Goal: Transaction & Acquisition: Purchase product/service

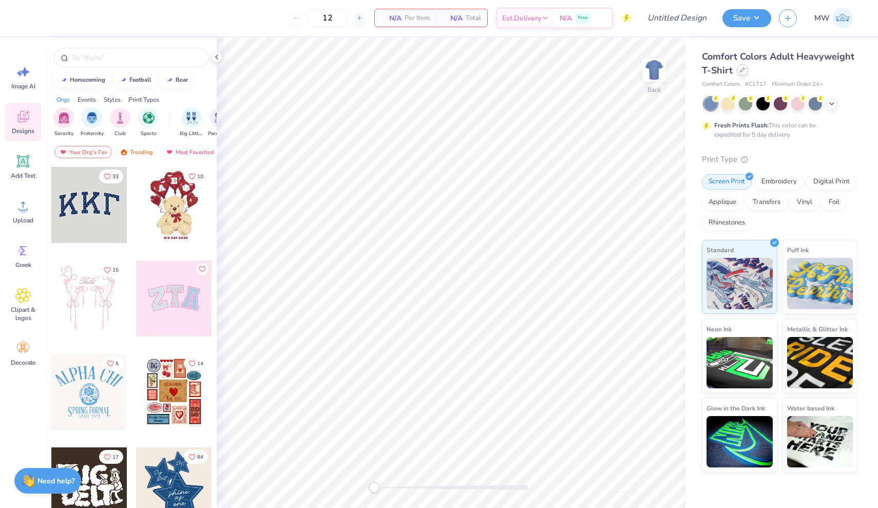
click at [740, 69] on icon at bounding box center [742, 69] width 5 height 5
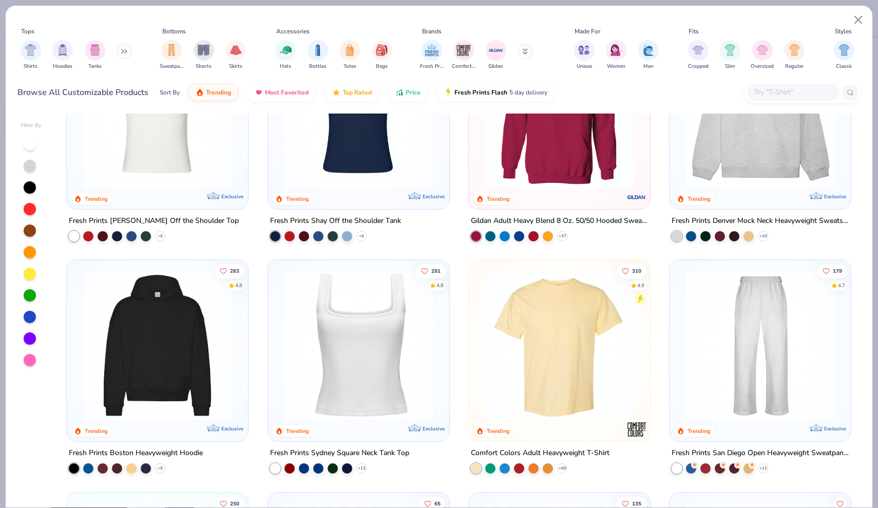
scroll to position [33, 0]
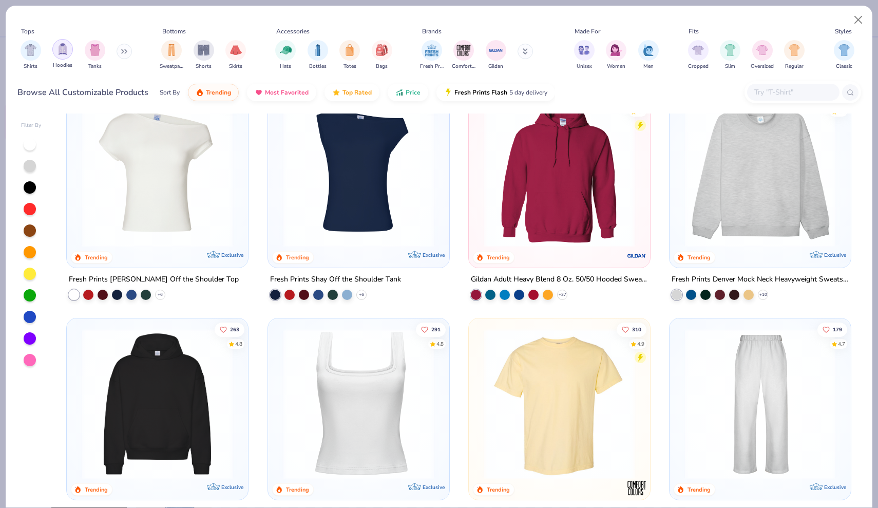
click at [64, 54] on img "filter for Hoodies" at bounding box center [62, 49] width 11 height 12
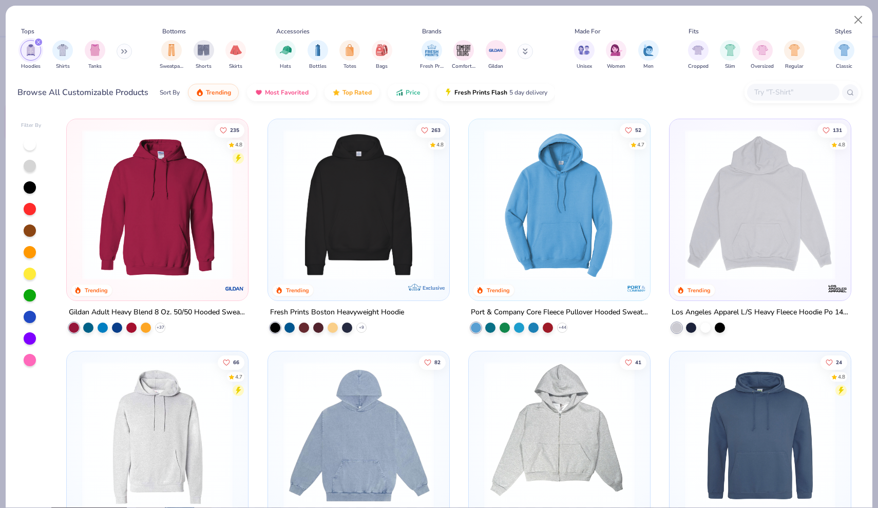
click at [366, 201] on img at bounding box center [358, 204] width 161 height 150
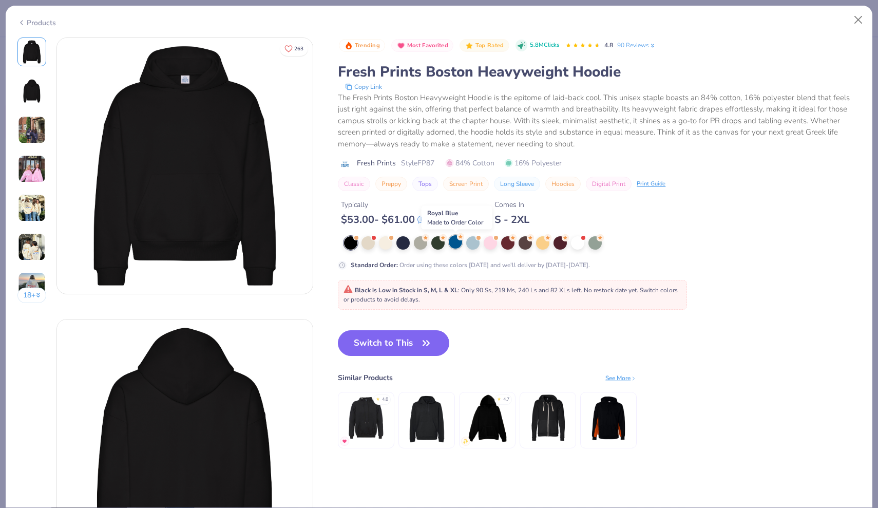
click at [459, 244] on div at bounding box center [455, 241] width 13 height 13
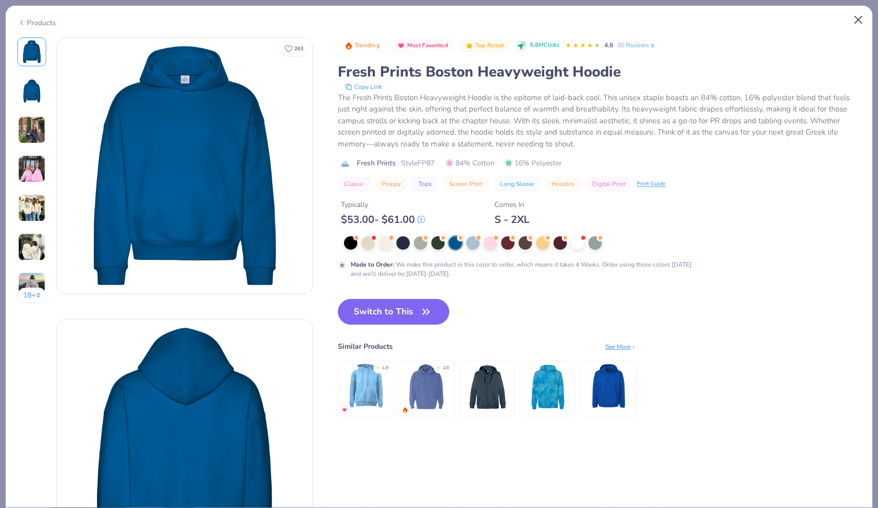
click at [858, 19] on button "Close" at bounding box center [859, 20] width 20 height 20
